Goal: Information Seeking & Learning: Learn about a topic

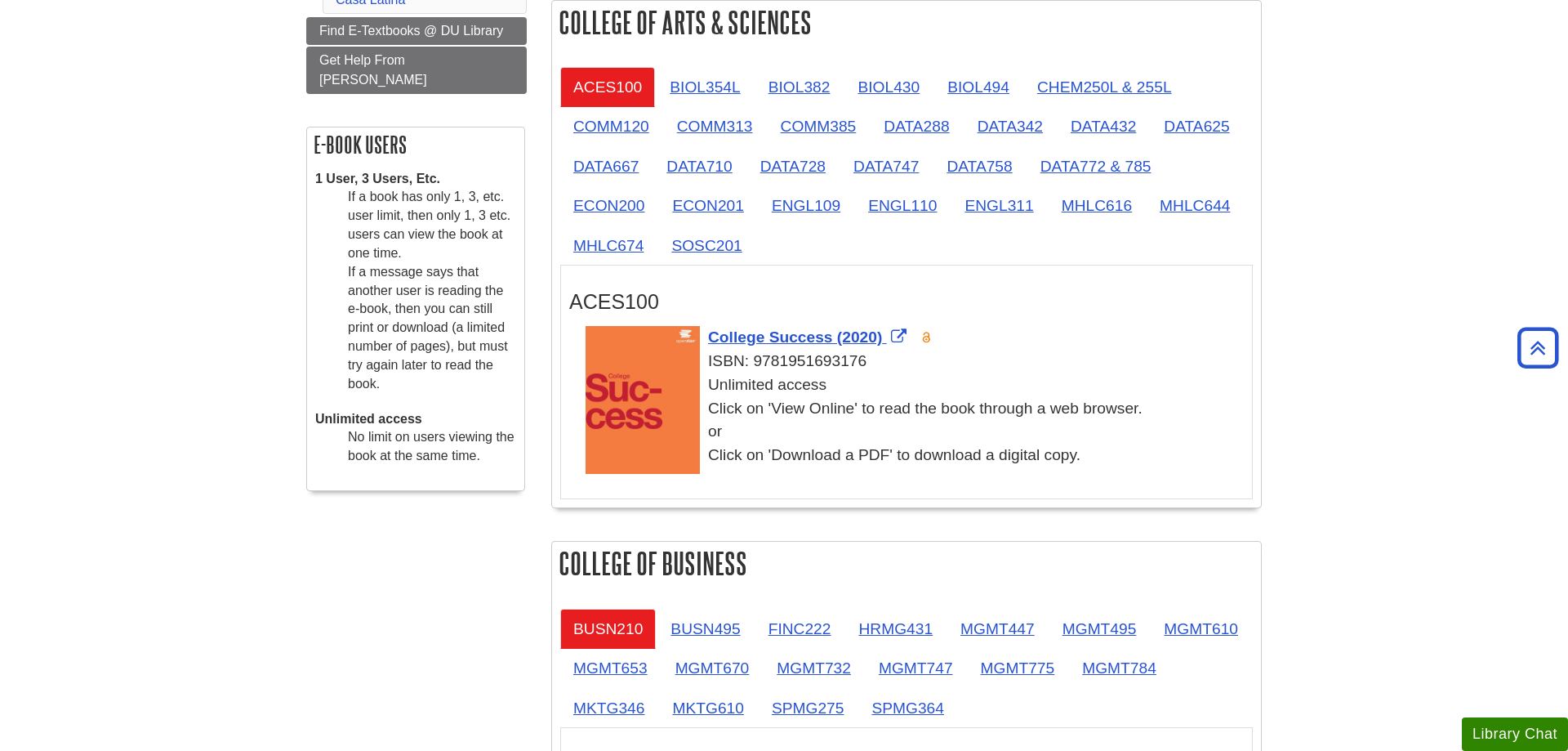
scroll to position [435, 0]
click at [1126, 83] on link "CHEM250L & 255L" at bounding box center [1105, 87] width 161 height 40
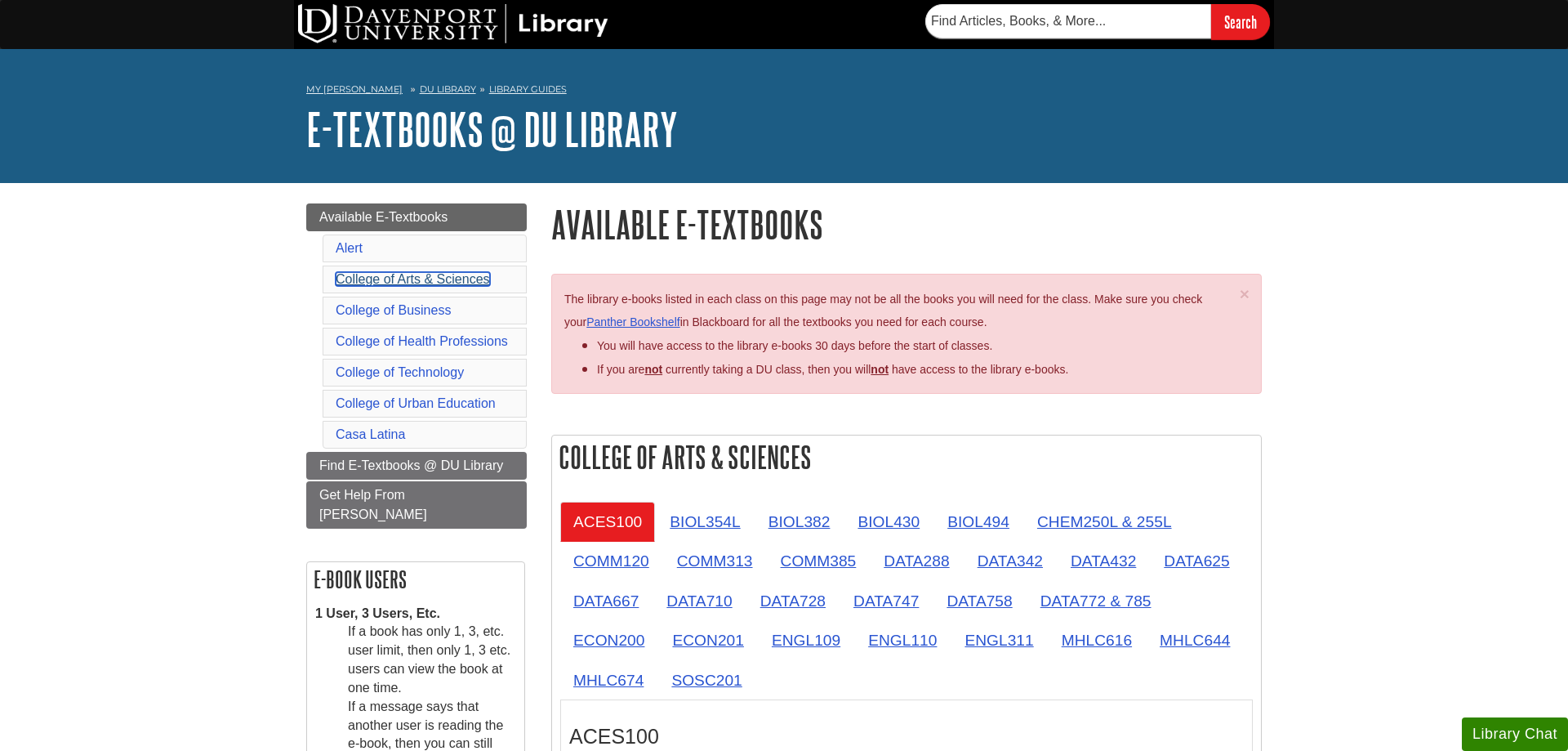
click at [442, 285] on link "College of Arts & Sciences" at bounding box center [412, 278] width 154 height 14
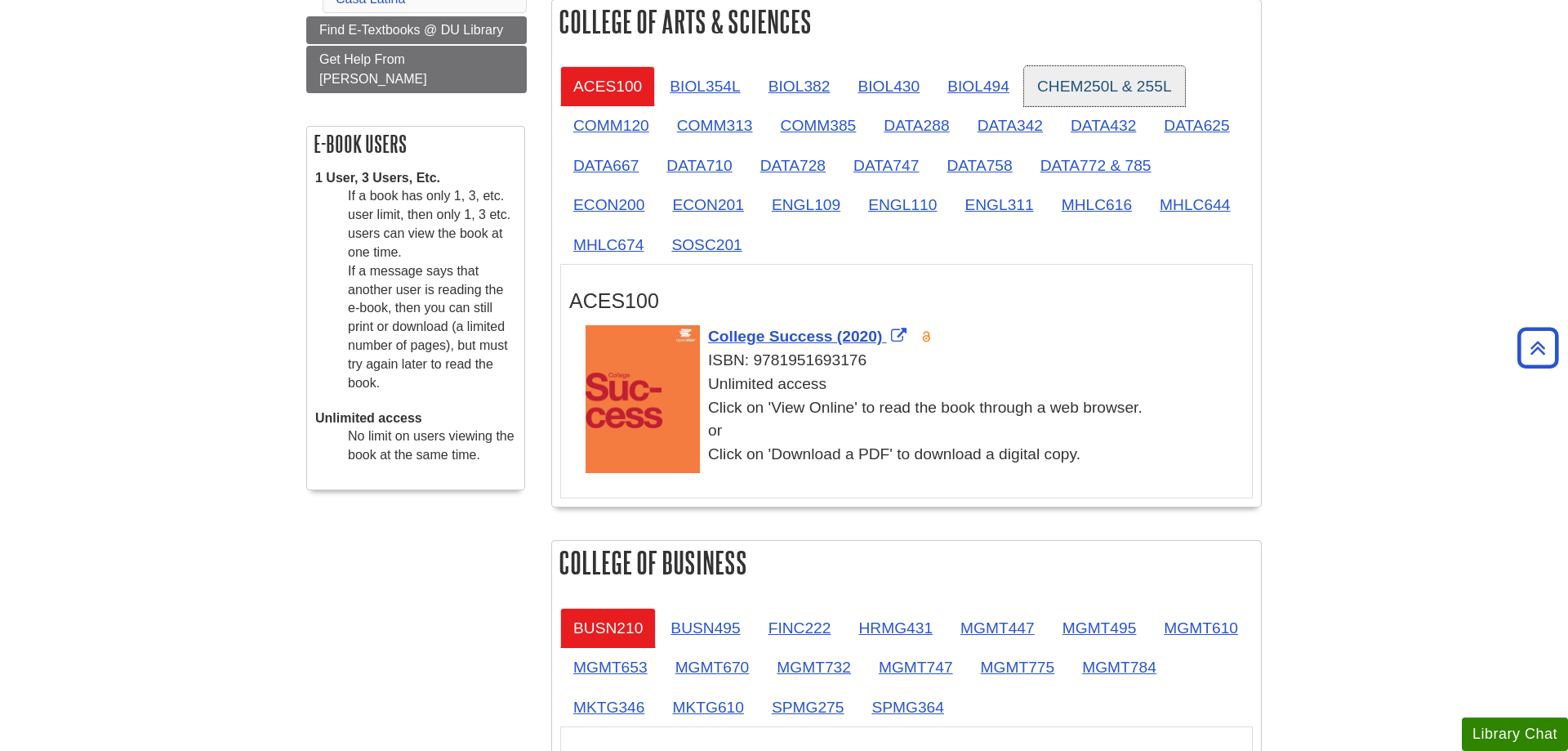
click at [1116, 95] on link "CHEM250L & 255L" at bounding box center [1105, 86] width 161 height 40
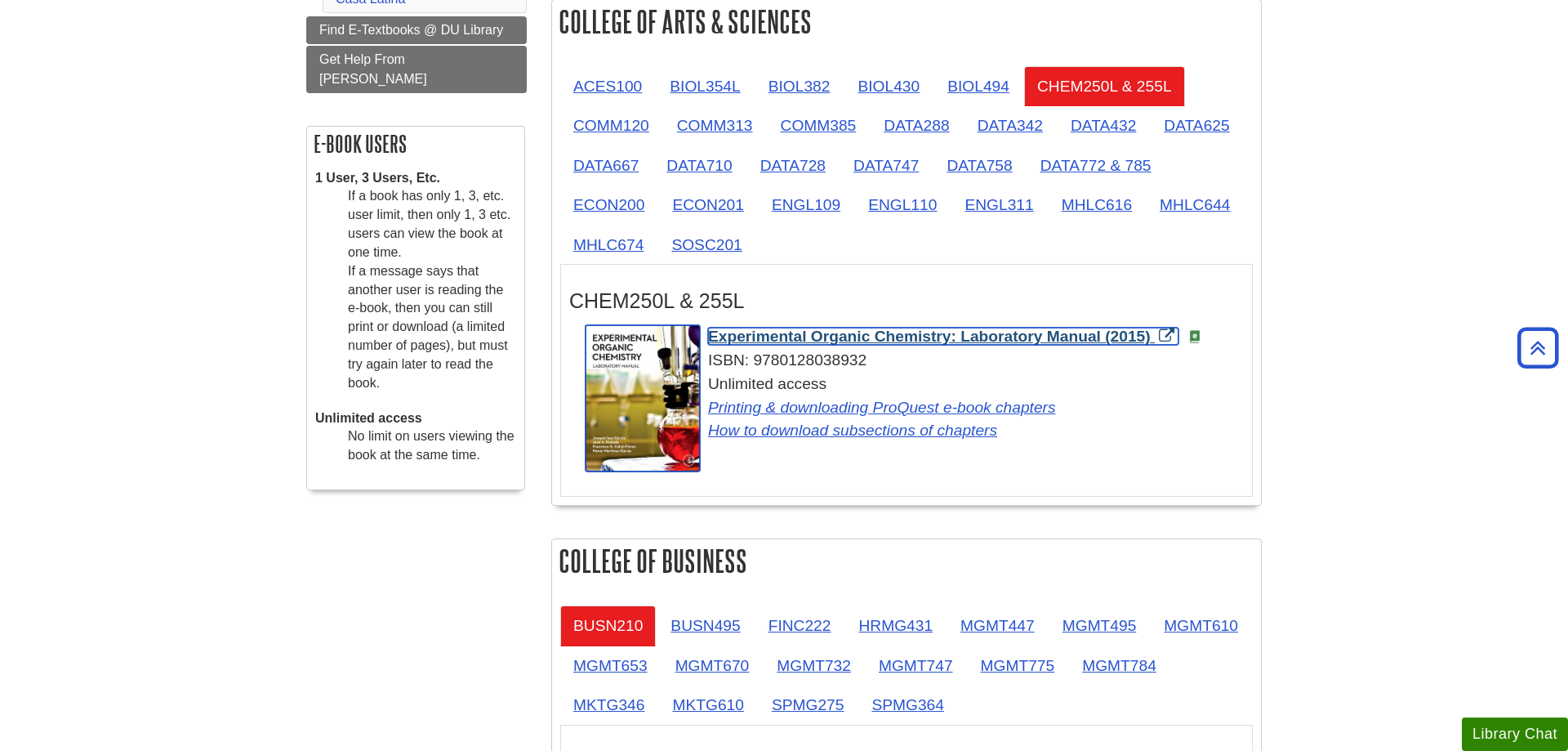
click at [962, 337] on span "Experimental Organic Chemistry: Laboratory Manual (2015)" at bounding box center [929, 335] width 443 height 17
